Goal: Find specific page/section: Find specific page/section

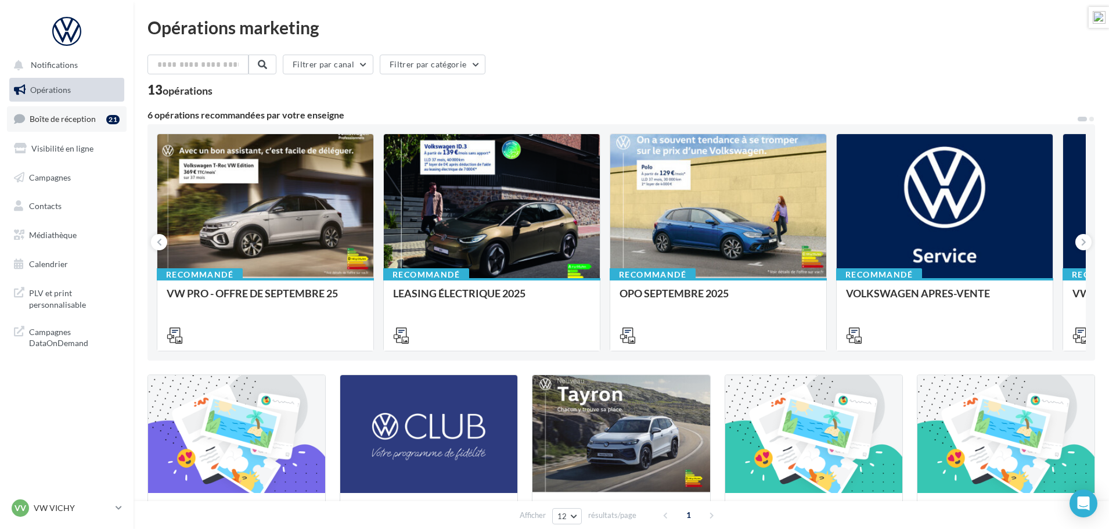
click at [61, 120] on span "Boîte de réception" at bounding box center [63, 119] width 66 height 10
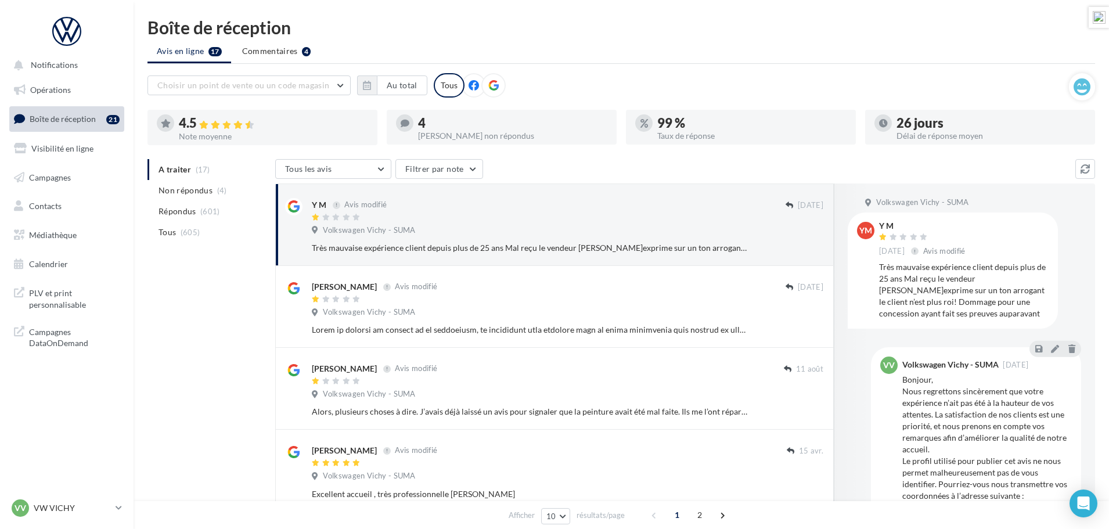
click at [492, 88] on icon at bounding box center [493, 85] width 10 height 10
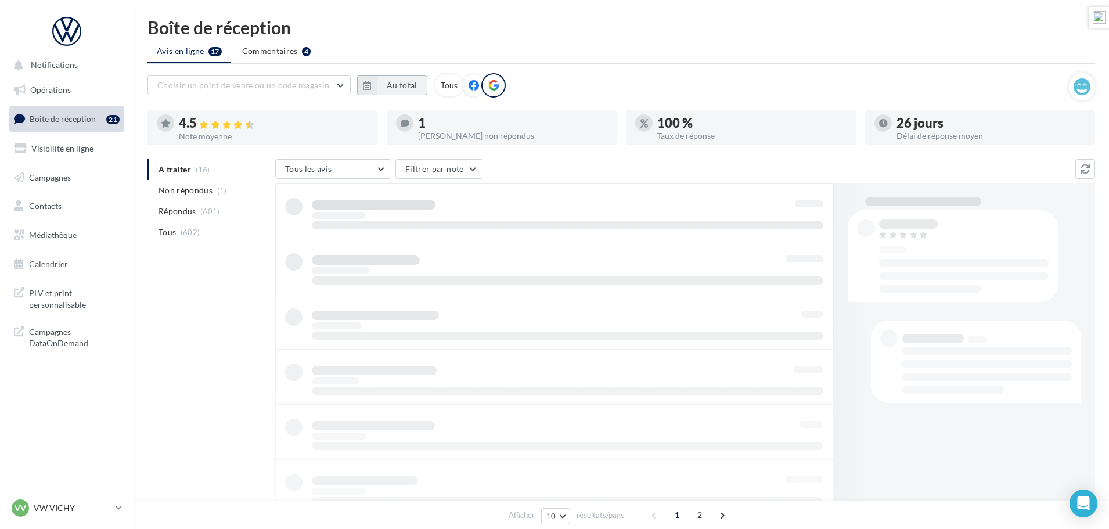
click at [393, 89] on button "Au total" at bounding box center [402, 85] width 51 height 20
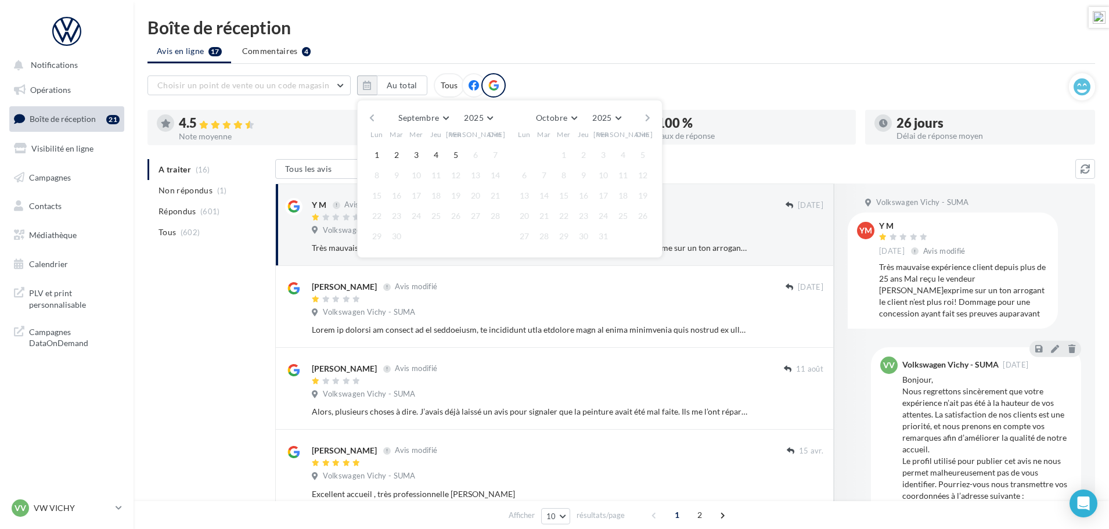
click at [372, 117] on button "button" at bounding box center [372, 118] width 10 height 16
click at [396, 157] on button "1" at bounding box center [396, 154] width 17 height 17
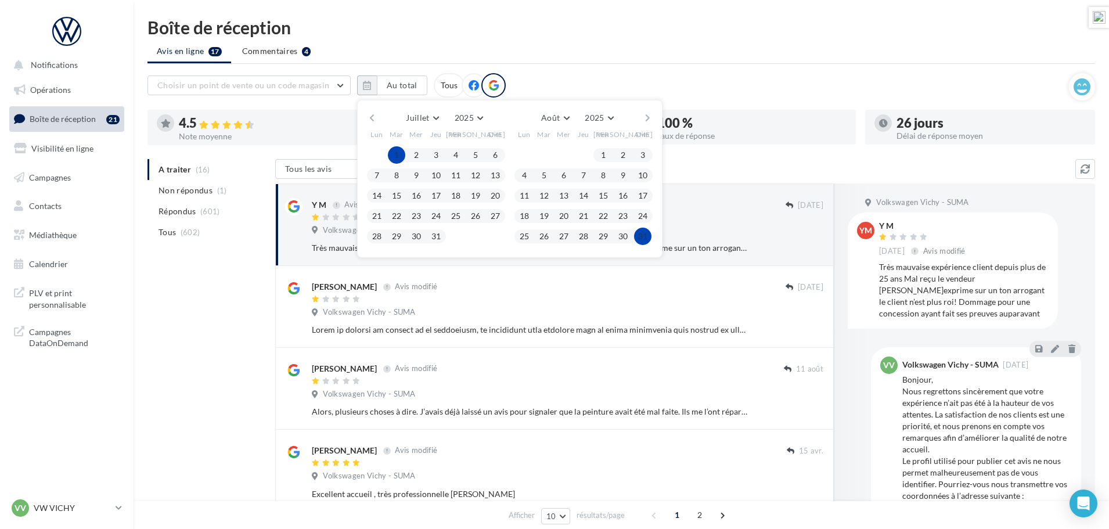
click at [642, 234] on button "31" at bounding box center [642, 236] width 17 height 17
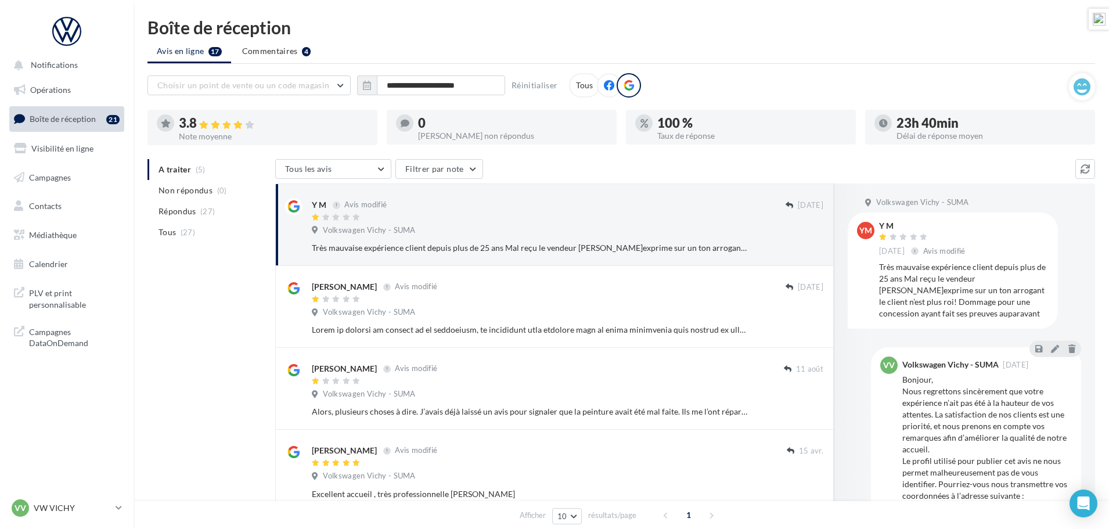
click at [75, 118] on span "Boîte de réception" at bounding box center [63, 119] width 66 height 10
